Goal: Entertainment & Leisure: Browse casually

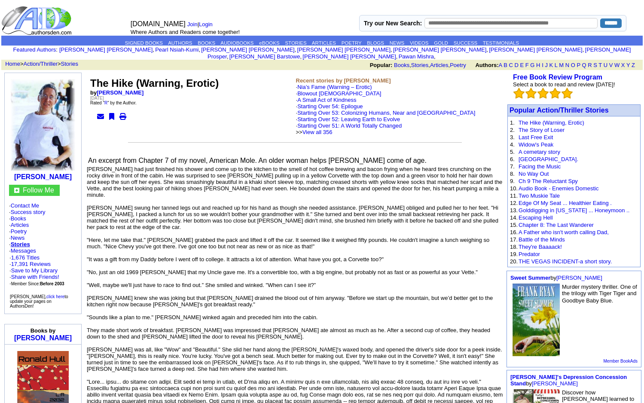
click at [23, 241] on link "Stories" at bounding box center [20, 244] width 19 height 6
